Goal: Information Seeking & Learning: Find specific fact

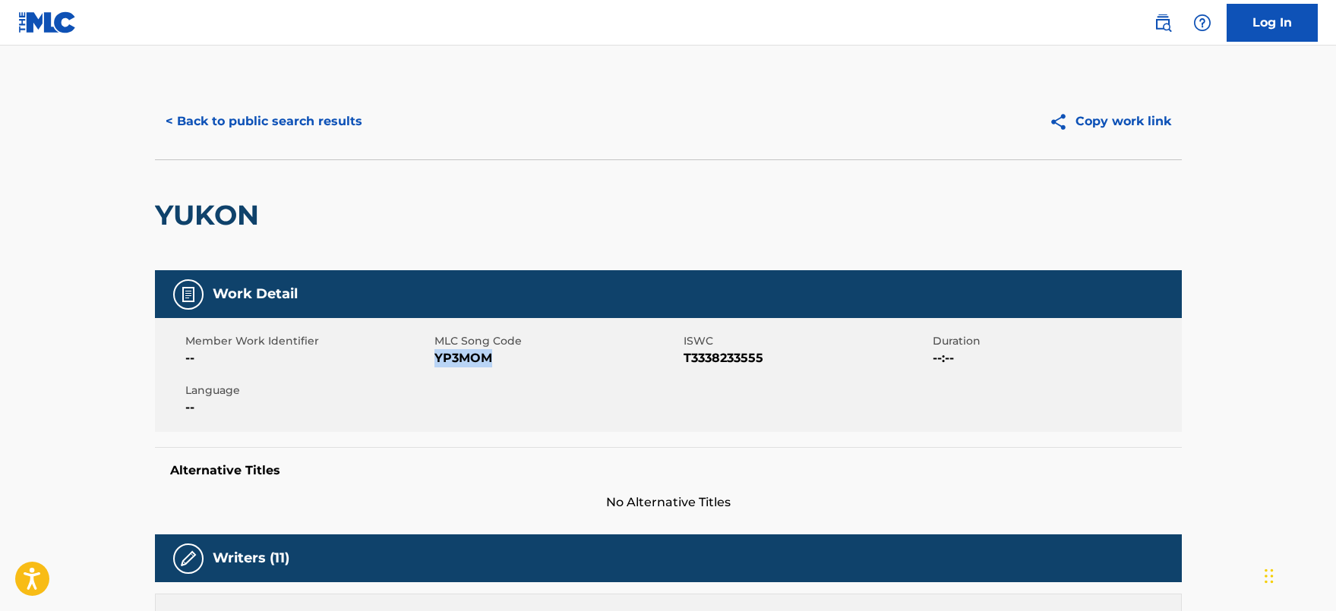
click at [273, 121] on button "< Back to public search results" at bounding box center [264, 122] width 218 height 38
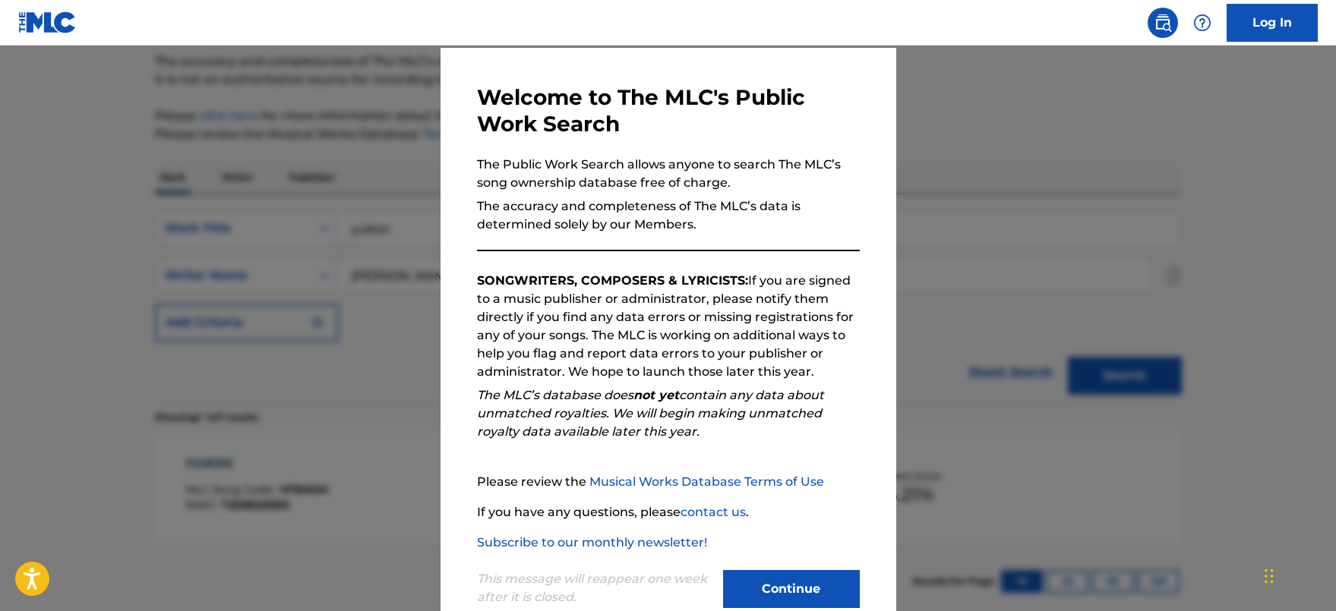
scroll to position [84, 0]
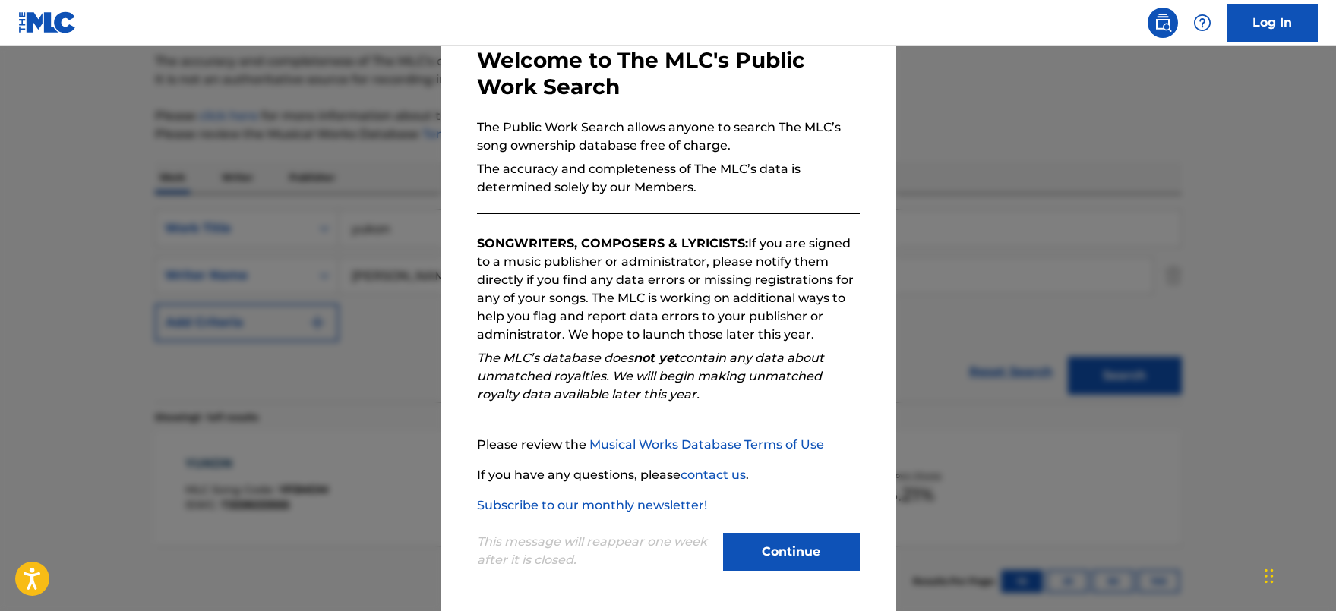
click at [776, 557] on button "Continue" at bounding box center [791, 552] width 137 height 38
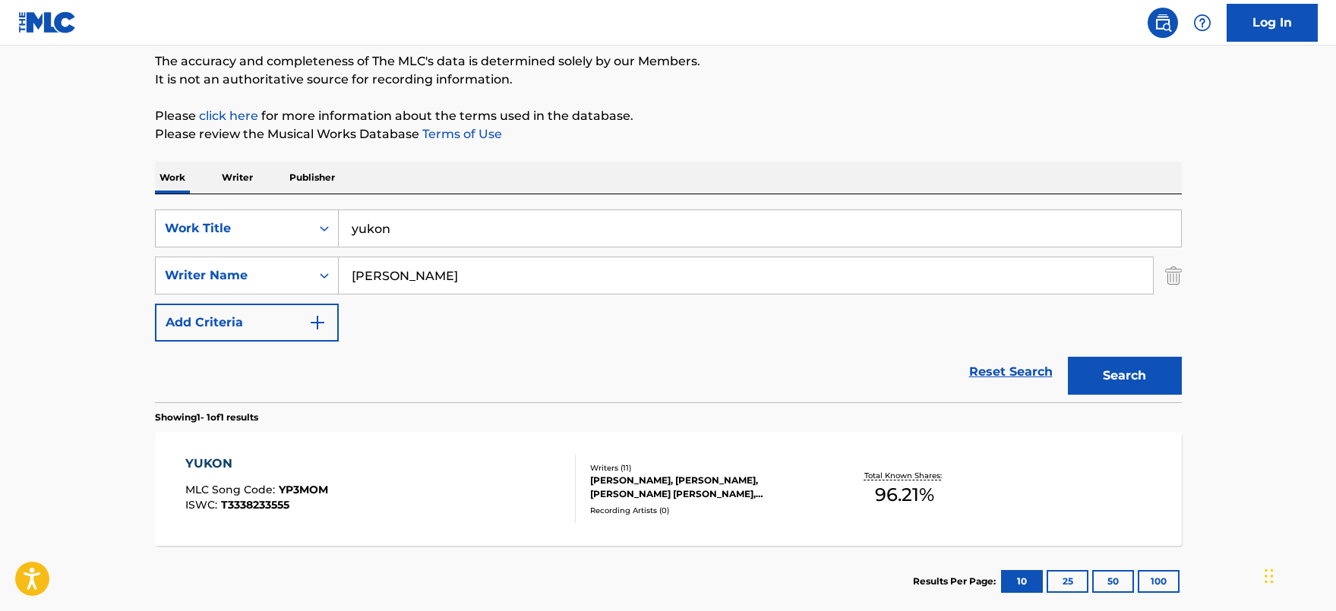
drag, startPoint x: 426, startPoint y: 225, endPoint x: 185, endPoint y: 197, distance: 243.0
click at [185, 197] on div "SearchWithCriteria1f2088b8-77c9-4e01-bec5-591e154ad852 Work Title yukon SearchW…" at bounding box center [668, 298] width 1027 height 208
paste input "Boy Is a Bottom"
type input "Boy Is a Bottom"
click at [90, 204] on main "The MLC Public Work Search The accuracy and completeness of The MLC's data is d…" at bounding box center [668, 271] width 1336 height 708
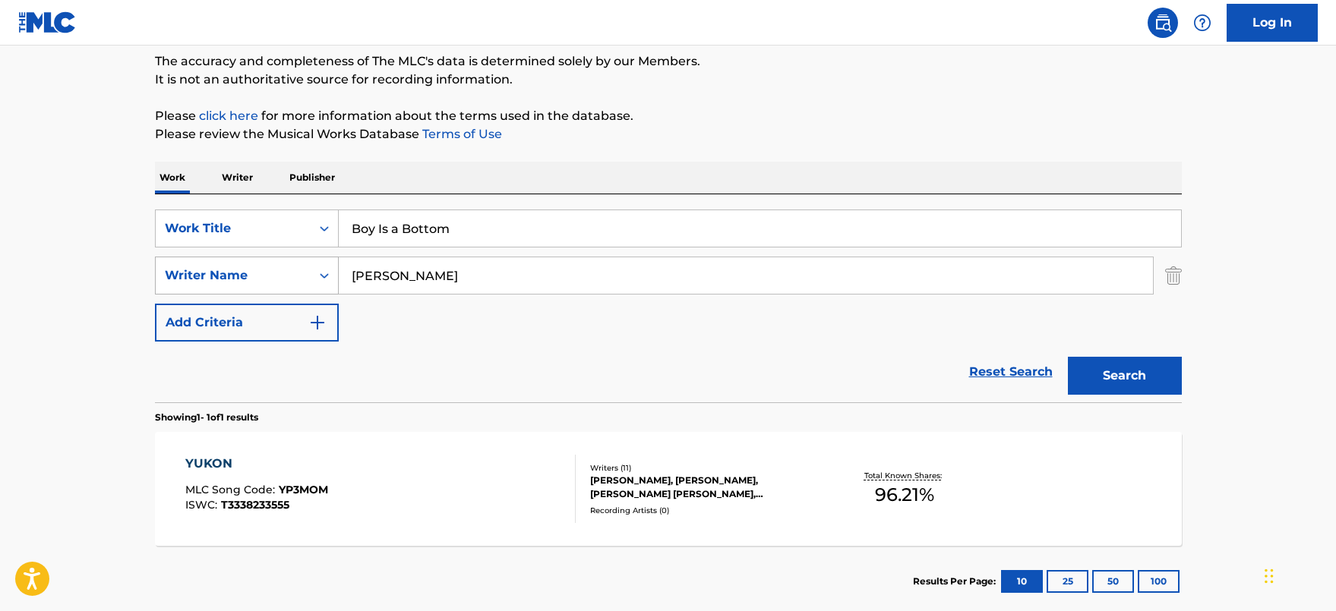
drag, startPoint x: 419, startPoint y: 279, endPoint x: 192, endPoint y: 274, distance: 227.1
click at [192, 274] on div "SearchWithCriteriaae116688-adc7-4665-81e5-dd0ca76d2911 Writer Name [PERSON_NAME]" at bounding box center [668, 276] width 1027 height 38
click at [1102, 373] on button "Search" at bounding box center [1125, 376] width 114 height 38
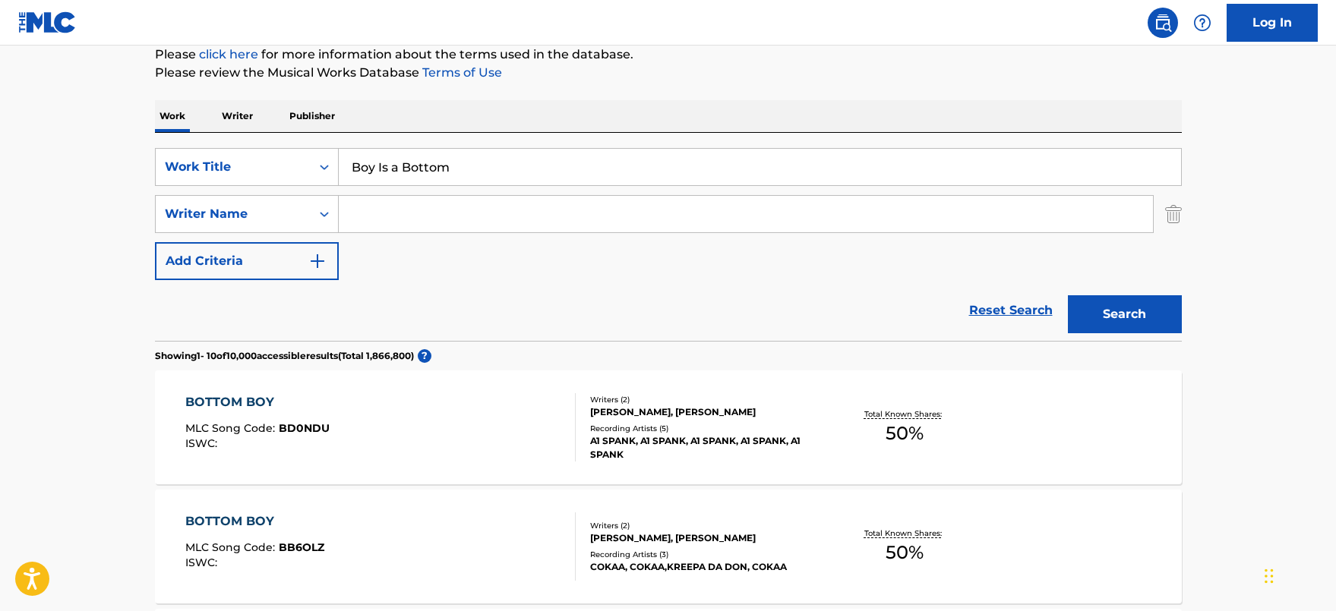
scroll to position [280, 0]
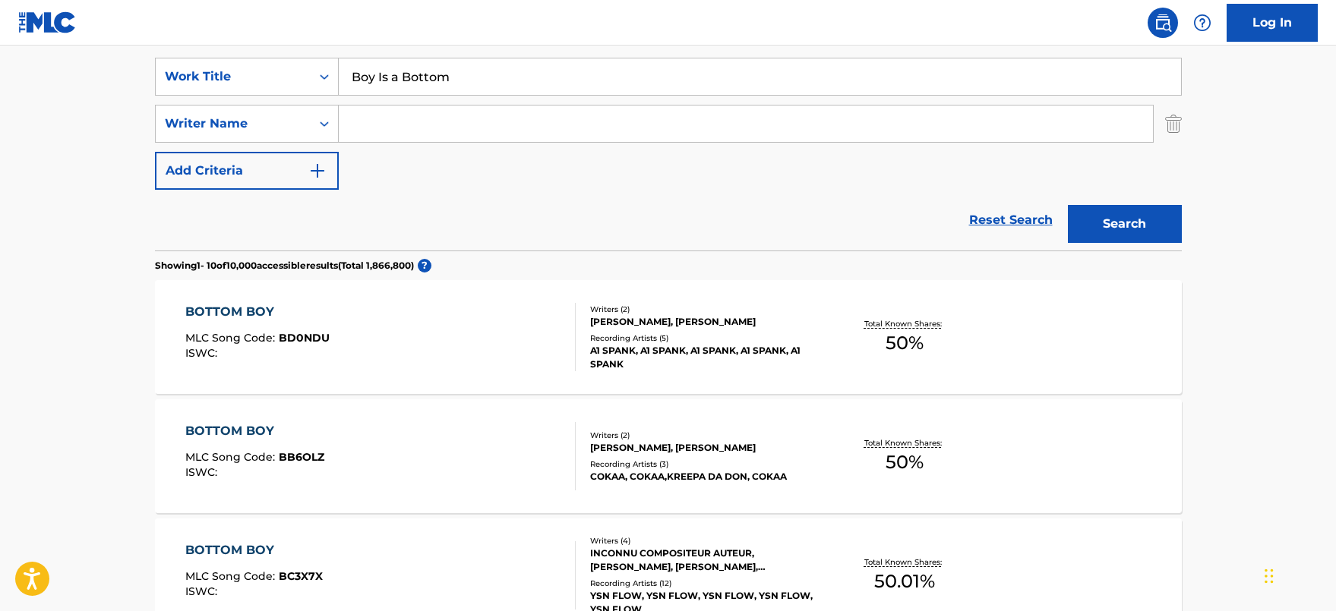
click at [417, 131] on input "Search Form" at bounding box center [746, 124] width 814 height 36
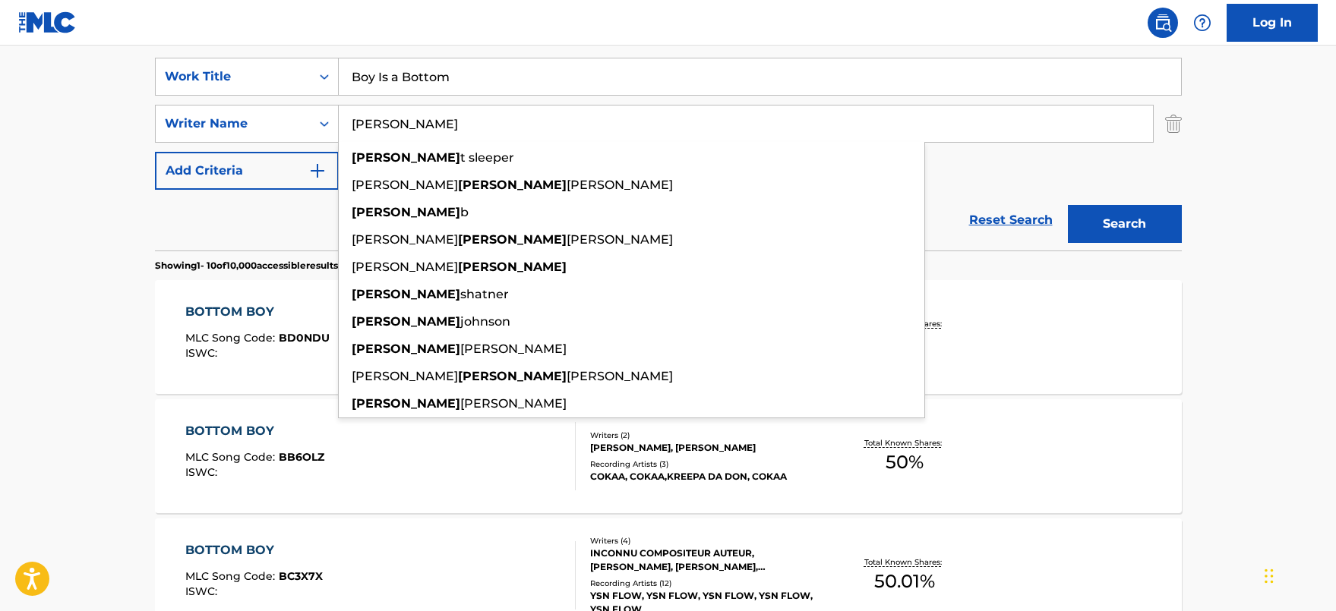
type input "[PERSON_NAME]"
click at [1151, 232] on button "Search" at bounding box center [1125, 224] width 114 height 38
